Goal: Find specific page/section: Find specific page/section

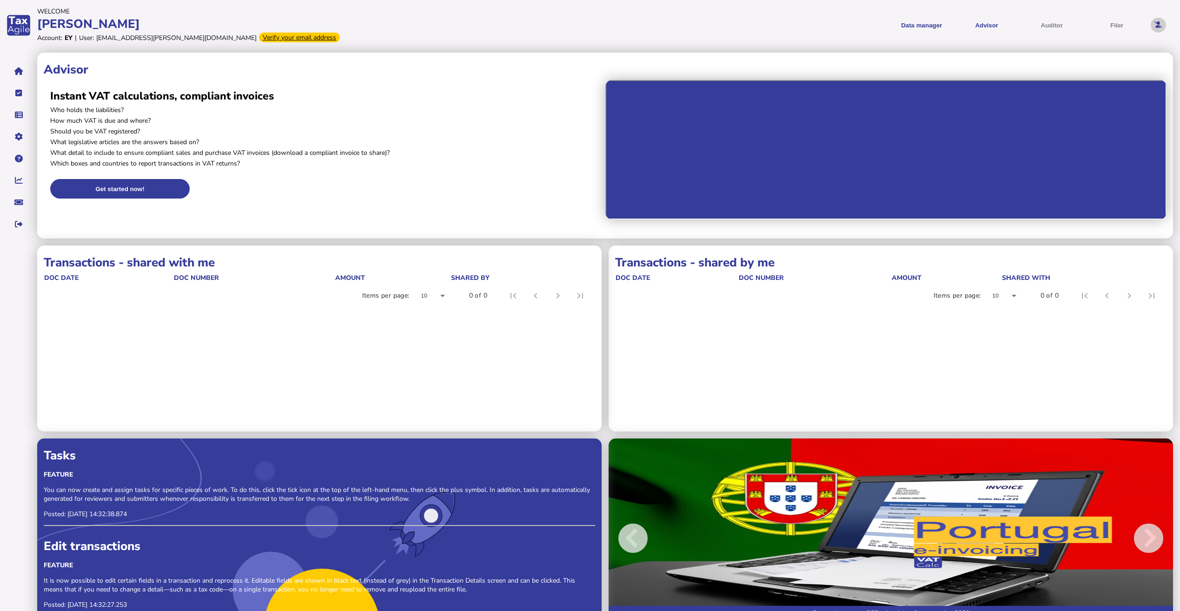
click at [1158, 29] on button at bounding box center [1158, 25] width 15 height 15
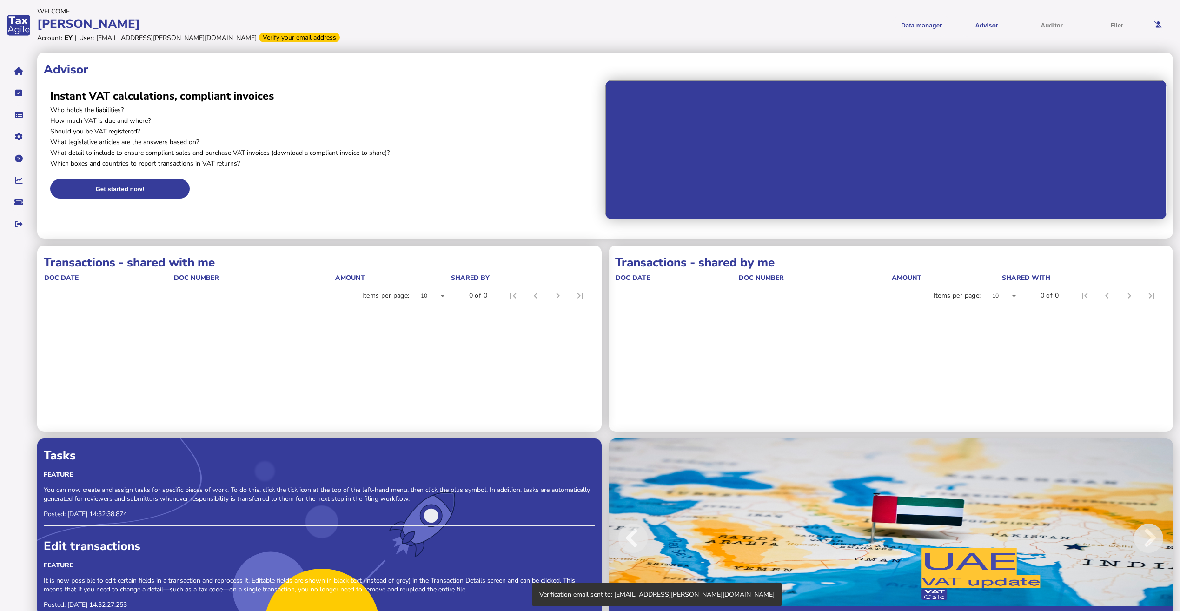
click at [59, 23] on div "[PERSON_NAME]" at bounding box center [313, 24] width 552 height 16
click at [21, 26] on div "app logo" at bounding box center [18, 25] width 37 height 50
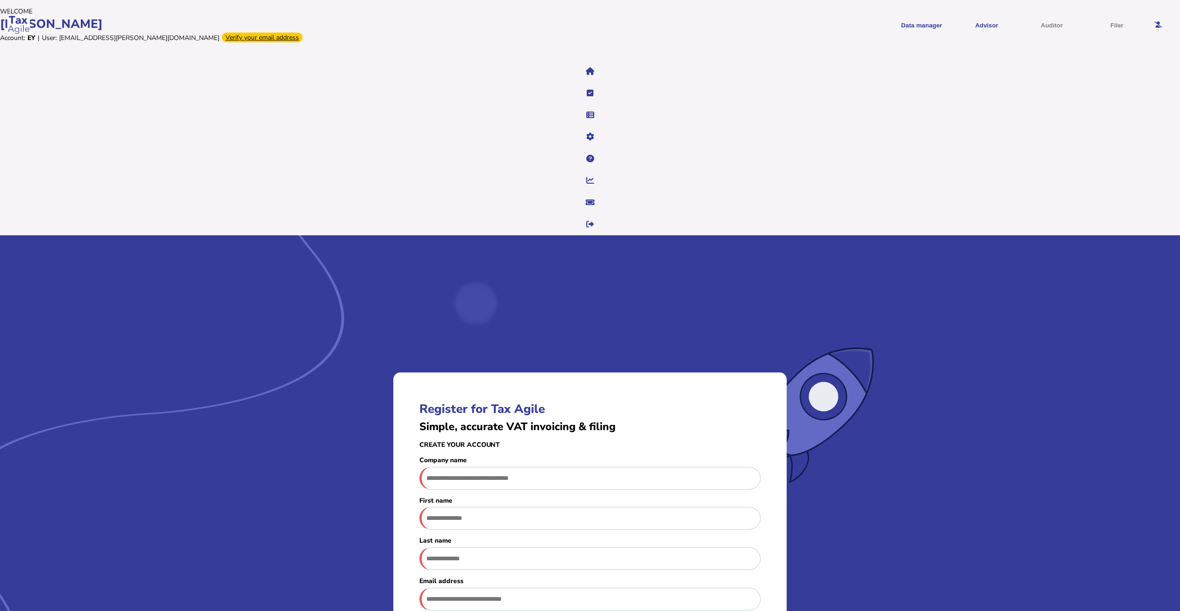
click at [11, 14] on div at bounding box center [18, 24] width 23 height 21
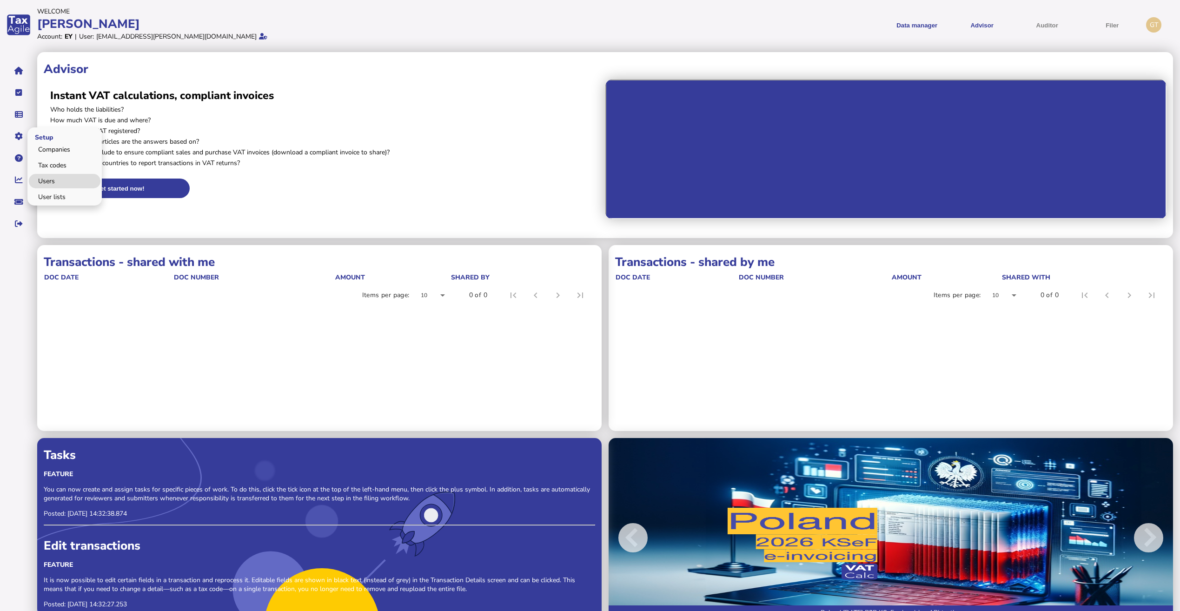
click at [52, 179] on link "Users" at bounding box center [65, 181] width 72 height 14
